Goal: Find specific page/section: Find specific page/section

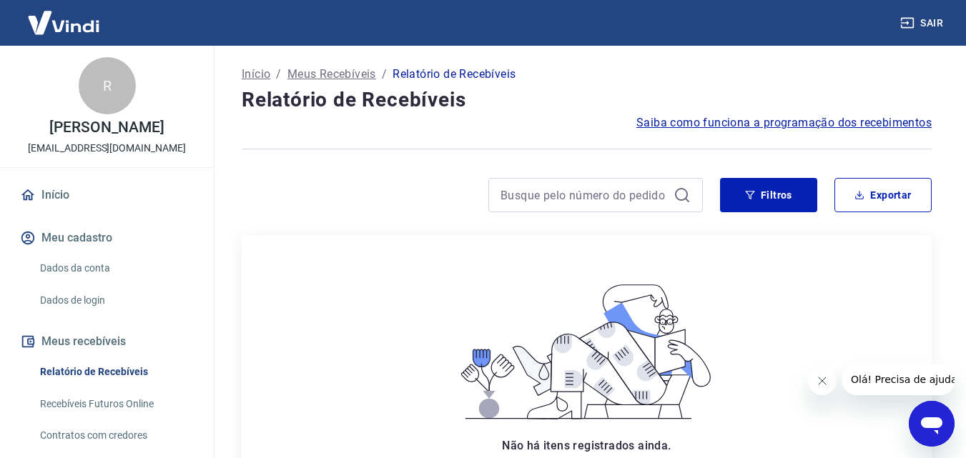
scroll to position [252, 0]
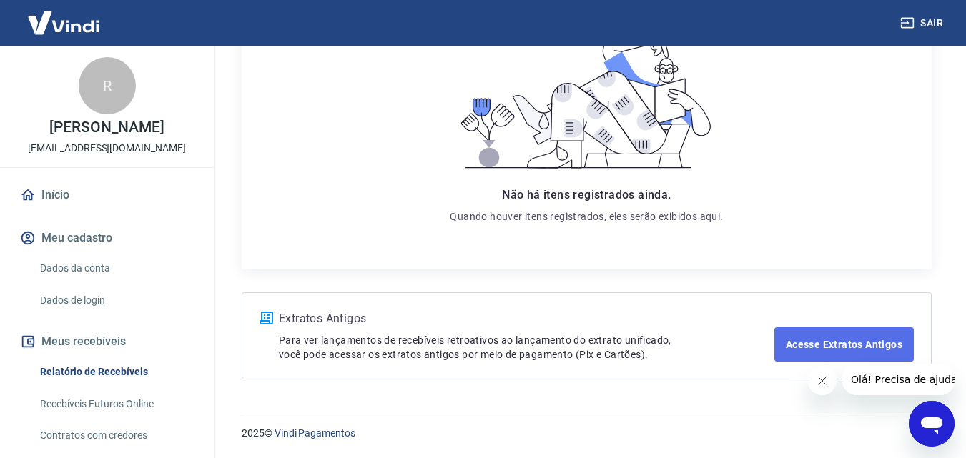
click at [806, 342] on link "Acesse Extratos Antigos" at bounding box center [843, 344] width 139 height 34
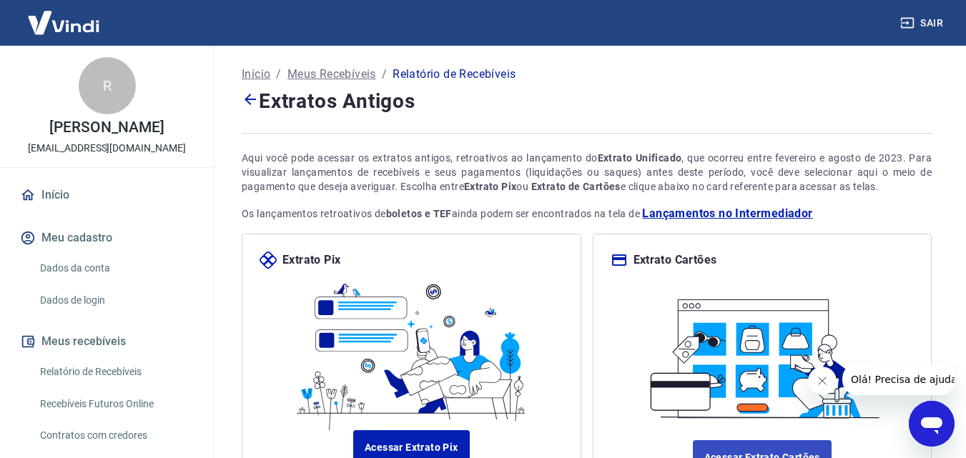
scroll to position [135, 0]
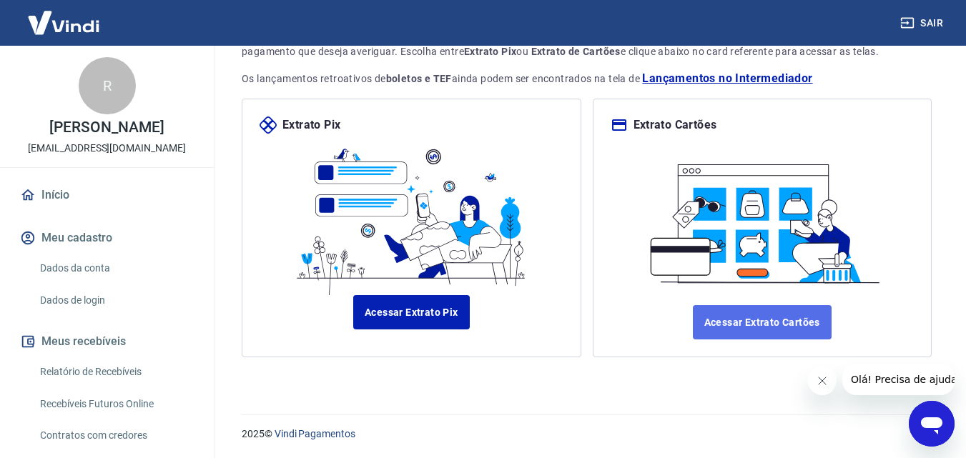
click at [755, 322] on link "Acessar Extrato Cartões" at bounding box center [762, 322] width 139 height 34
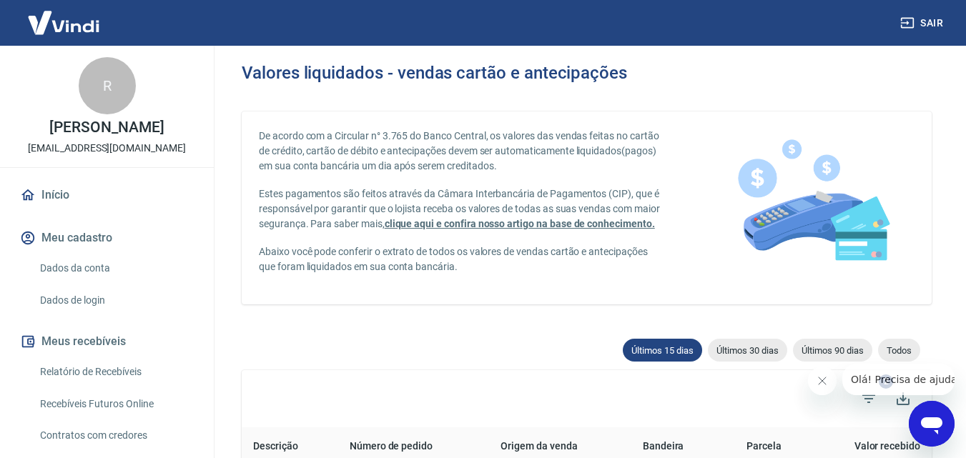
click at [99, 313] on link "Dados de login" at bounding box center [115, 300] width 162 height 29
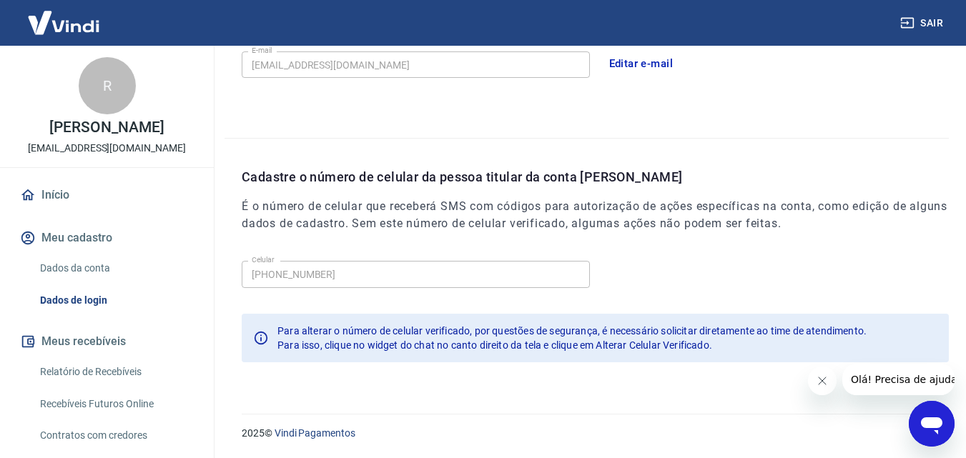
scroll to position [386, 0]
